Goal: Task Accomplishment & Management: Manage account settings

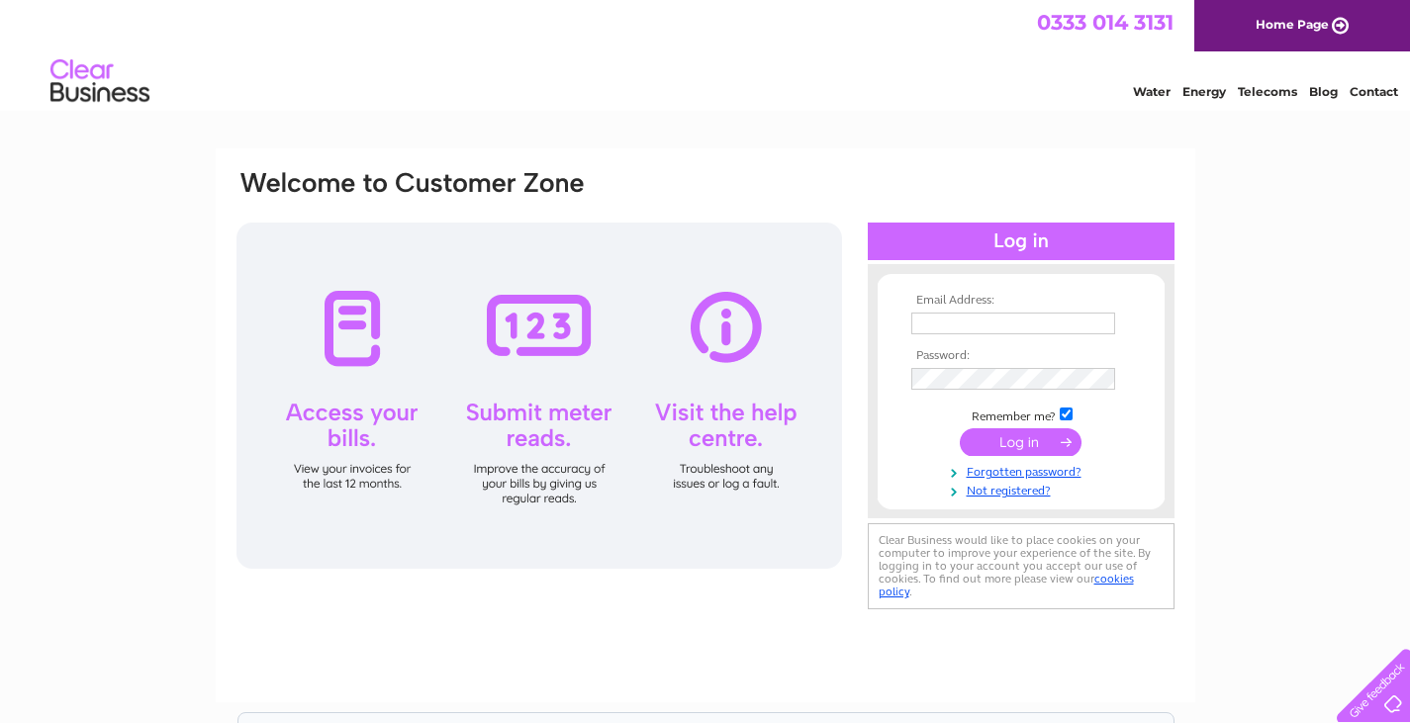
type input "ctkplans@aol.com"
click at [1030, 439] on input "submit" at bounding box center [1021, 442] width 122 height 28
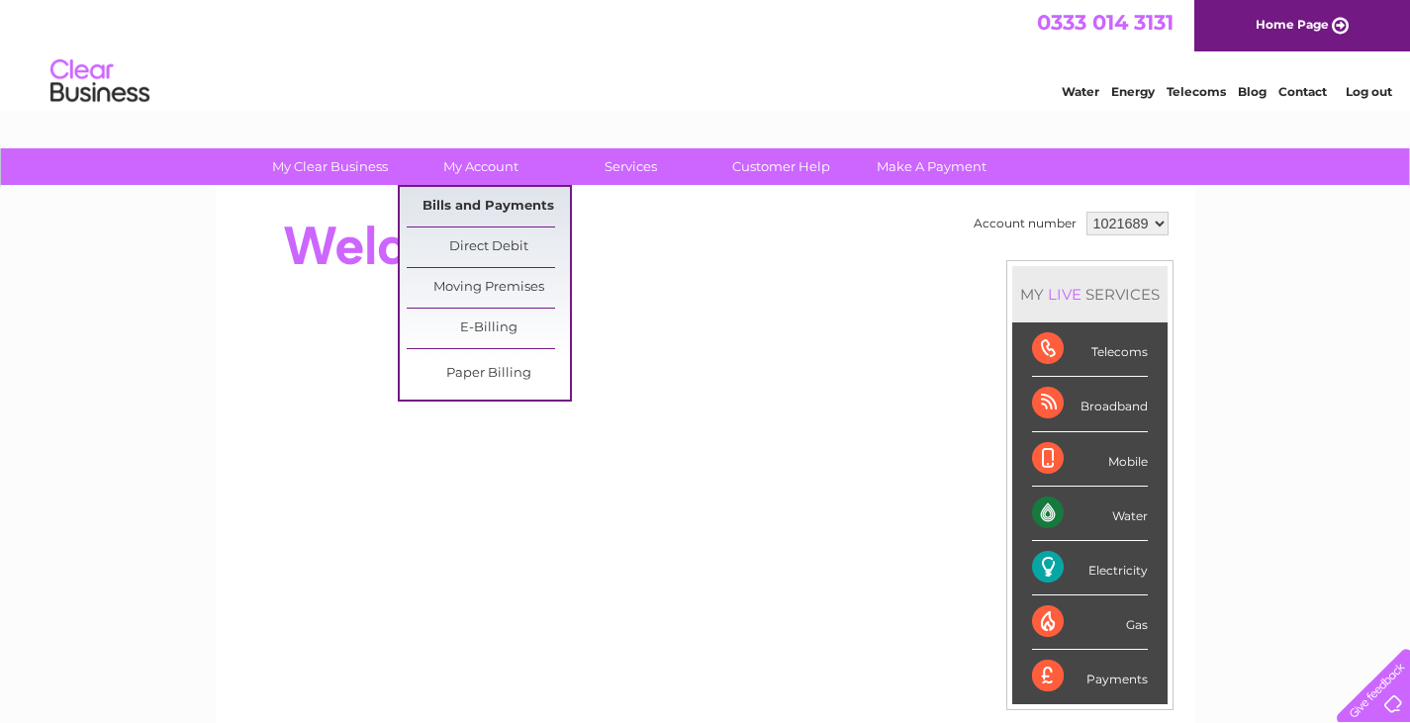
click at [495, 209] on link "Bills and Payments" at bounding box center [488, 207] width 163 height 40
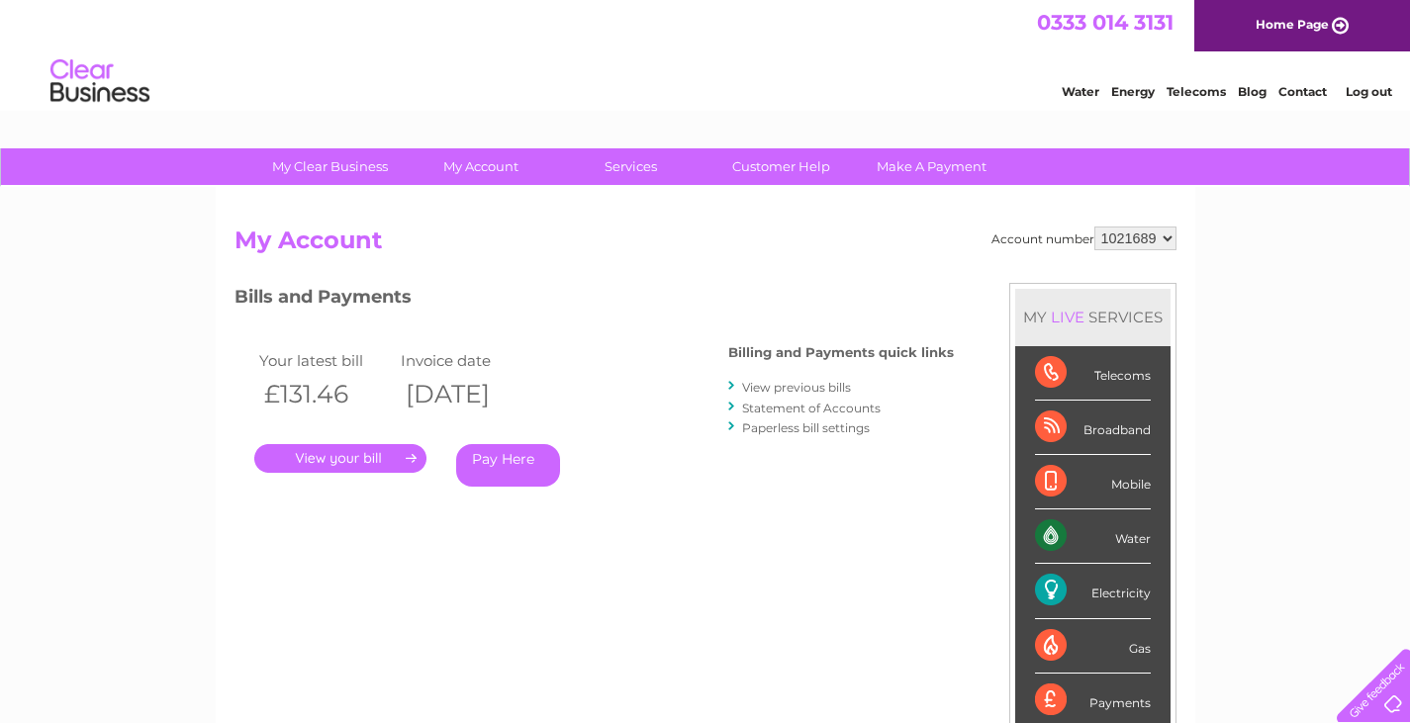
click at [324, 451] on link "." at bounding box center [340, 458] width 172 height 29
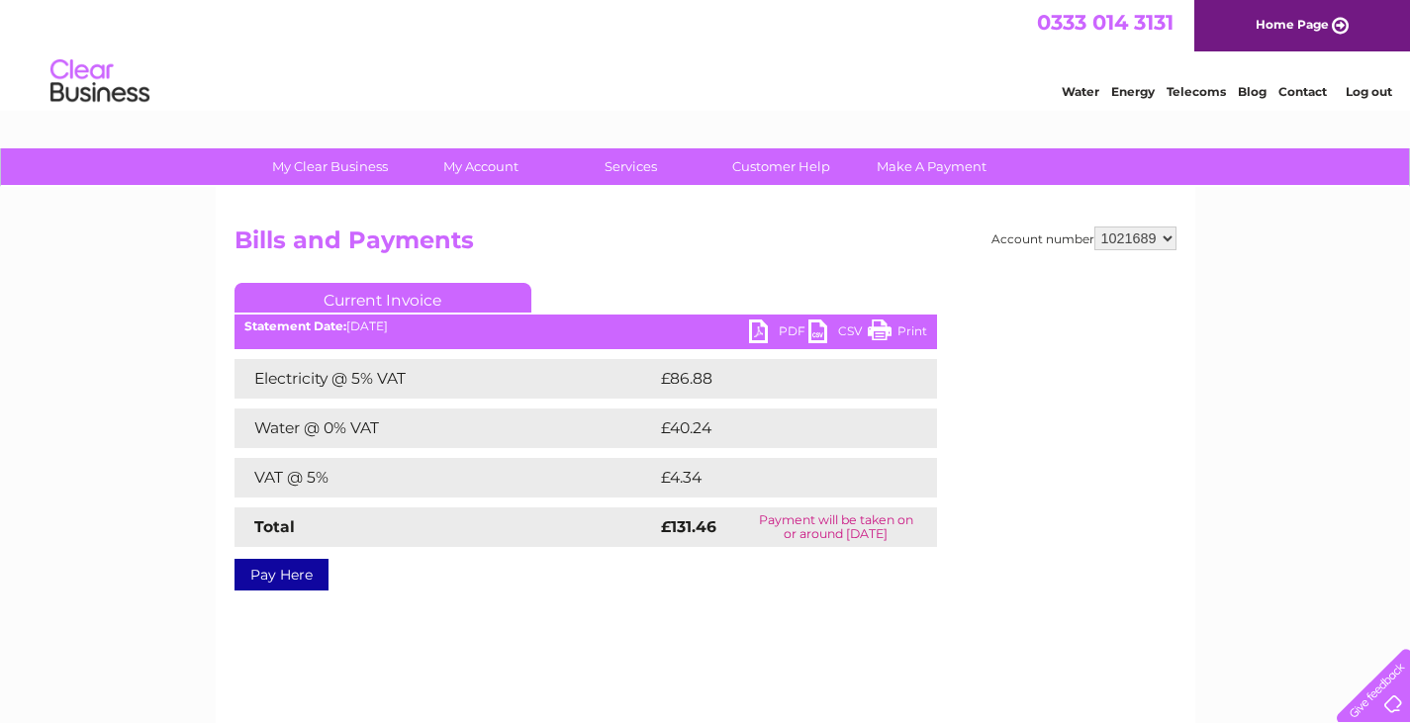
click at [888, 322] on link "Print" at bounding box center [897, 334] width 59 height 29
click at [1355, 89] on link "Log out" at bounding box center [1368, 91] width 46 height 15
